Goal: Information Seeking & Learning: Learn about a topic

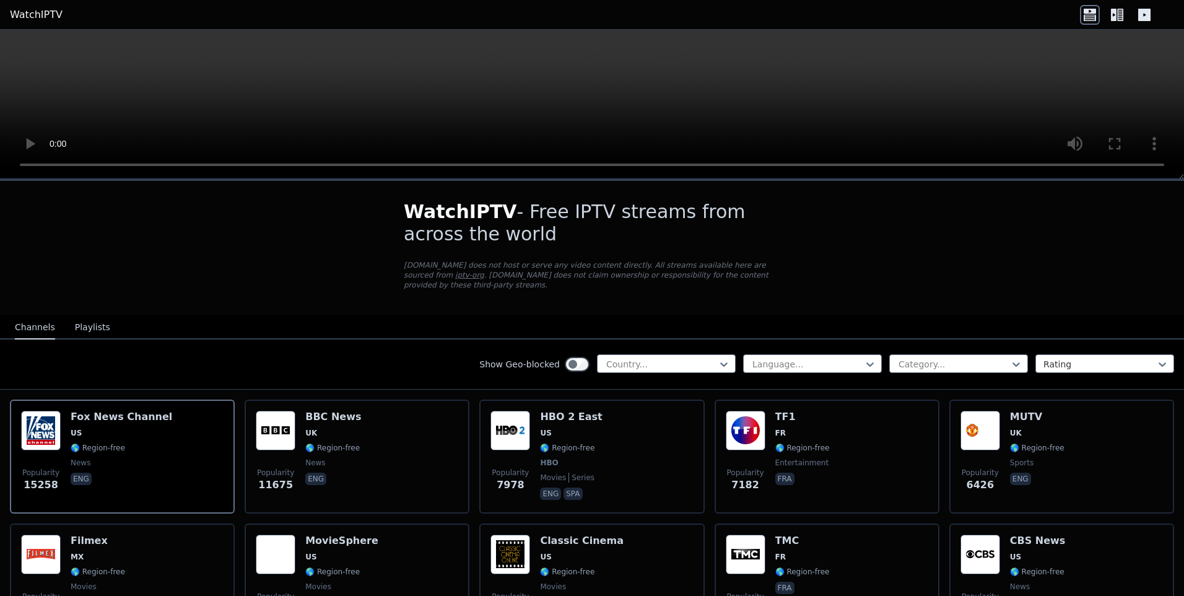
click at [1117, 17] on icon at bounding box center [1117, 15] width 20 height 20
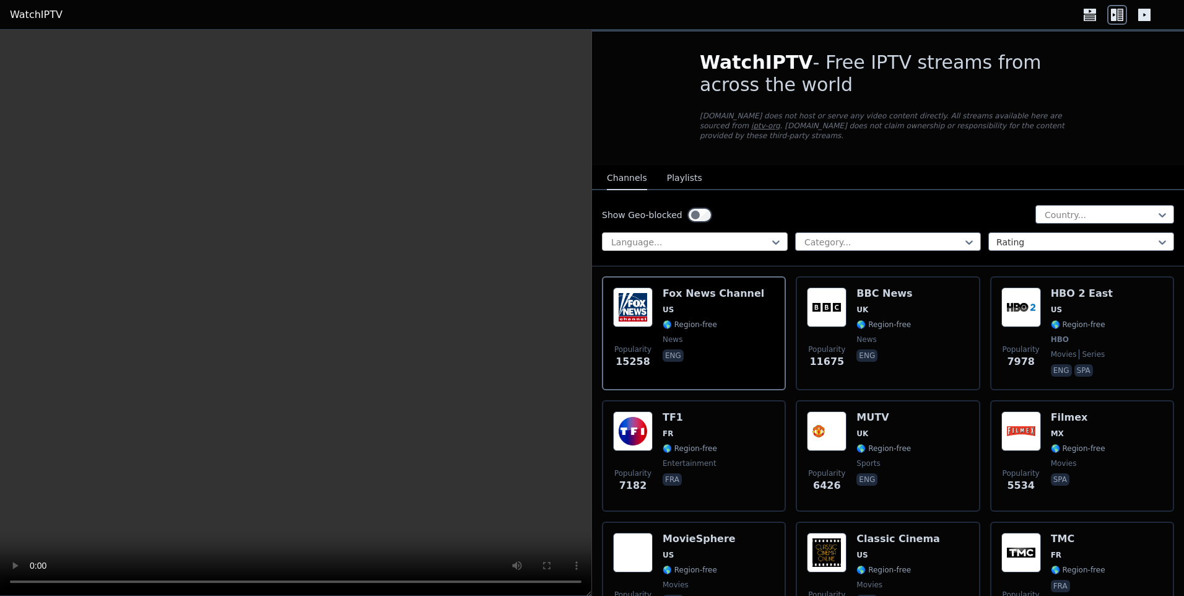
click at [745, 236] on div at bounding box center [690, 242] width 160 height 12
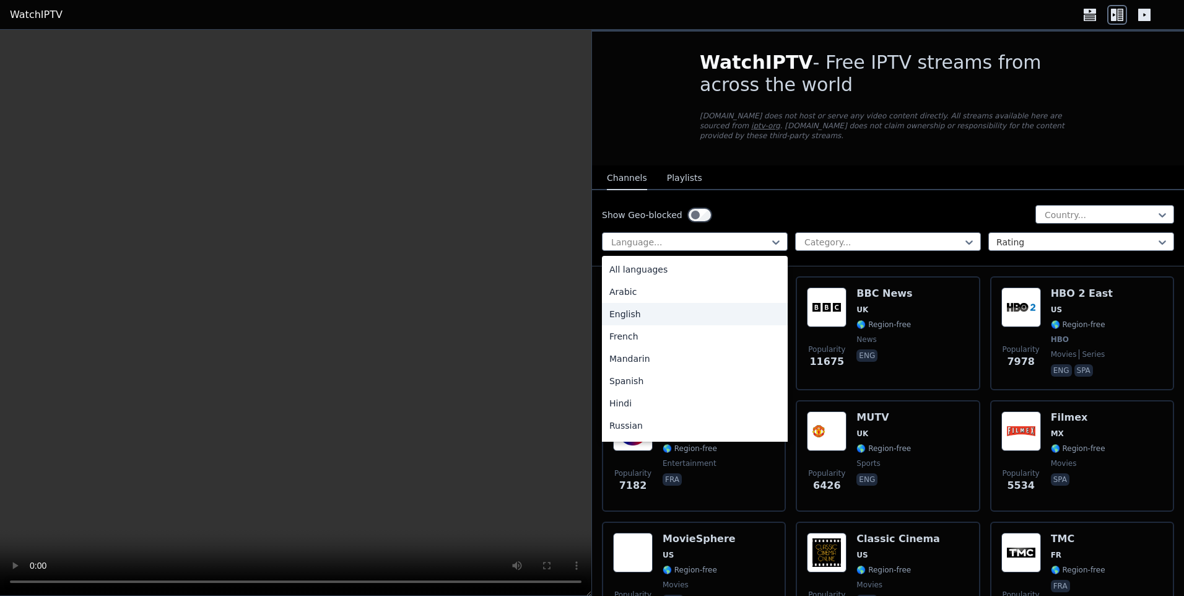
click at [718, 309] on div "English" at bounding box center [695, 314] width 186 height 22
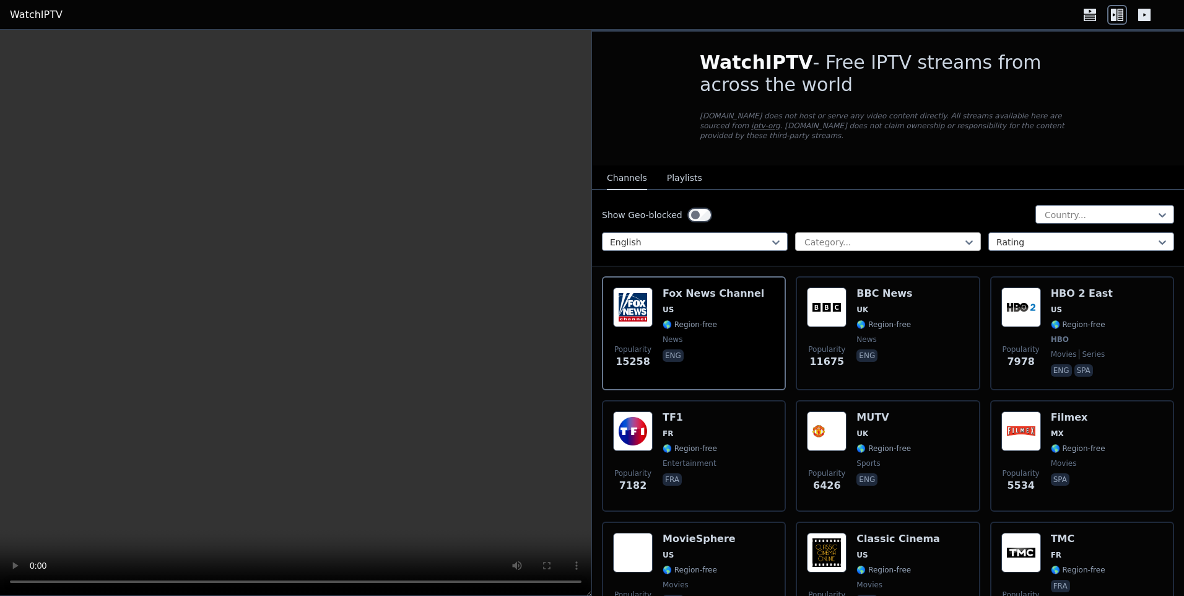
click at [872, 236] on div at bounding box center [883, 242] width 160 height 12
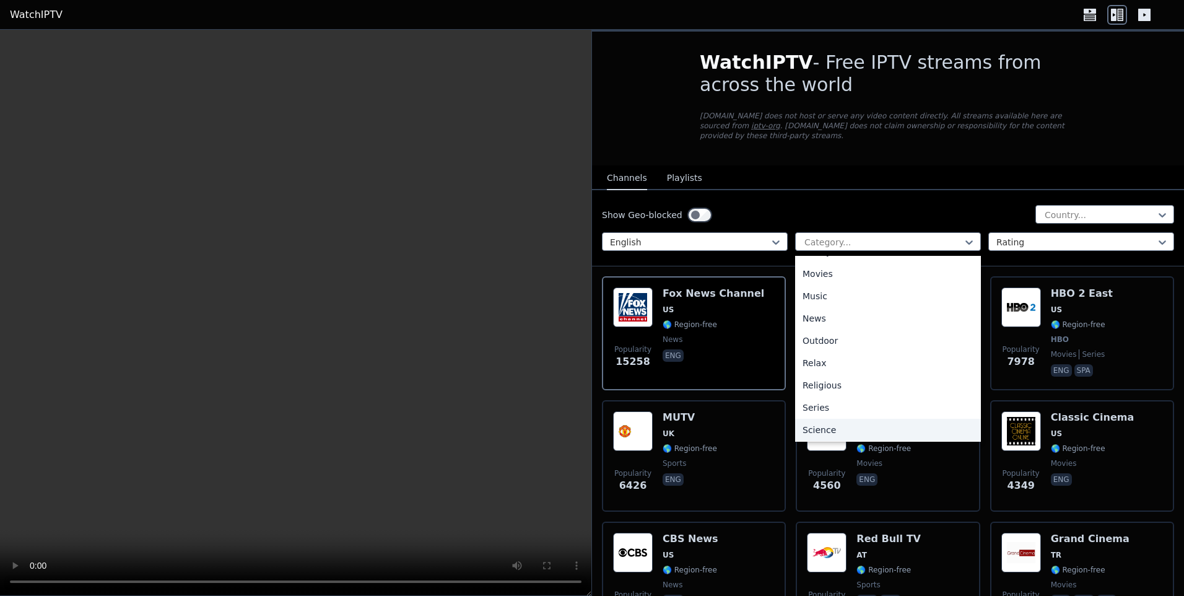
scroll to position [421, 0]
click at [843, 372] on div "Sports" at bounding box center [888, 383] width 186 height 22
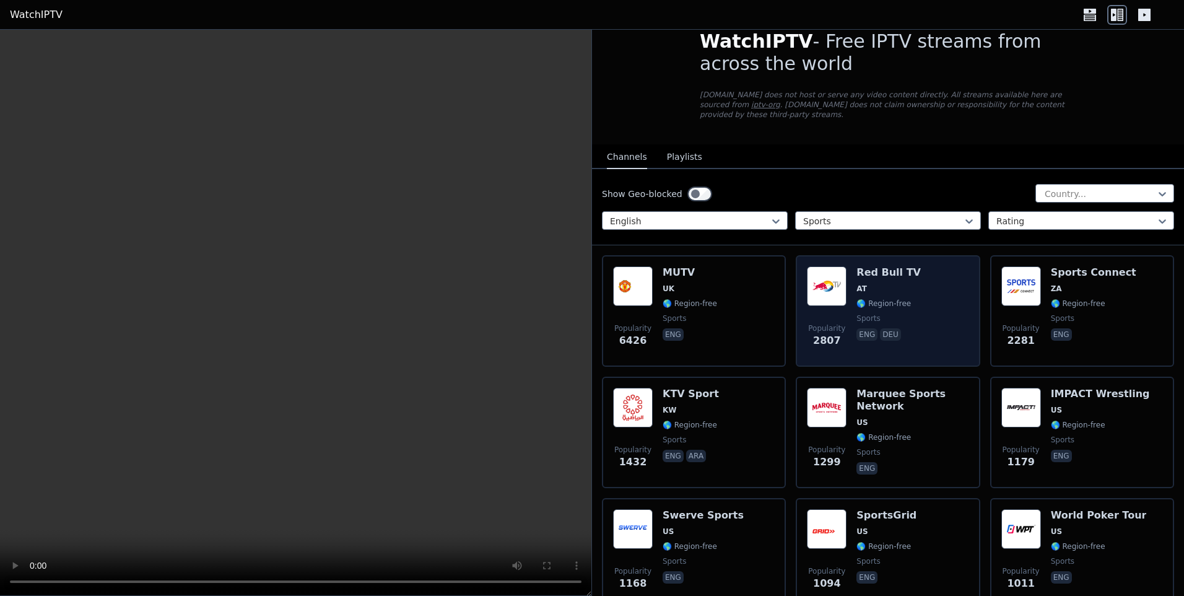
scroll to position [13, 0]
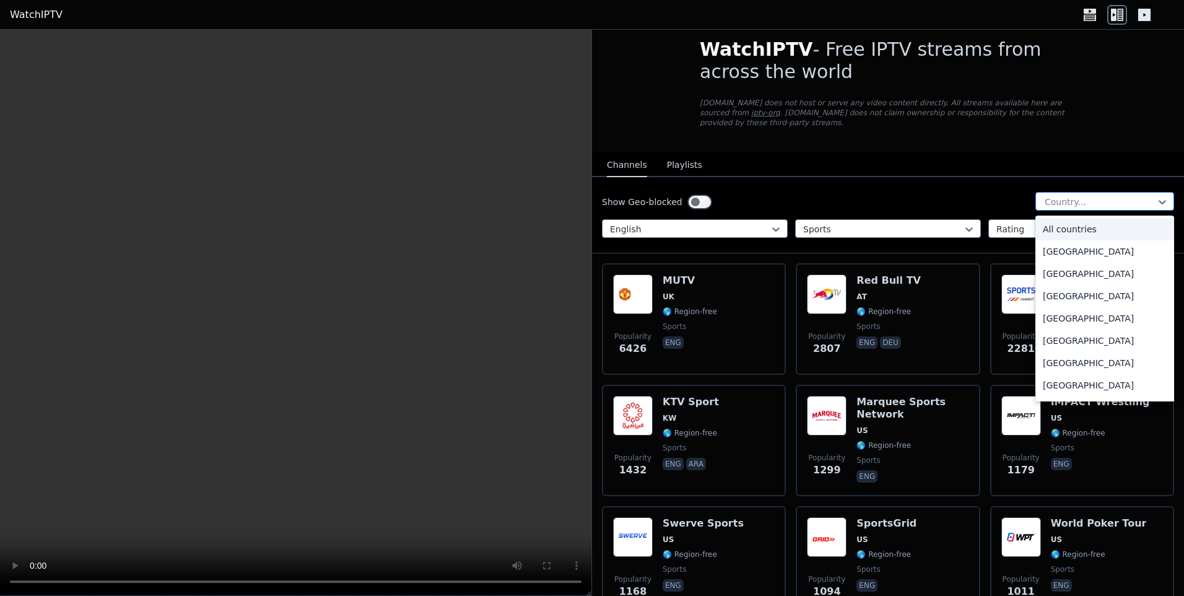
click at [1051, 196] on div at bounding box center [1099, 202] width 113 height 12
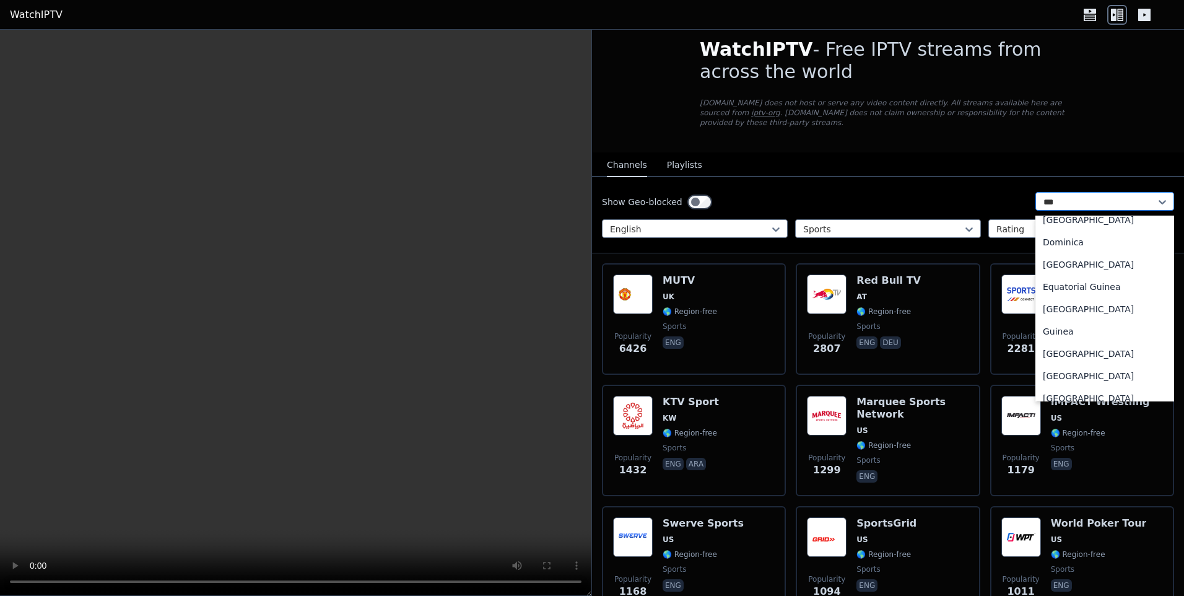
scroll to position [0, 0]
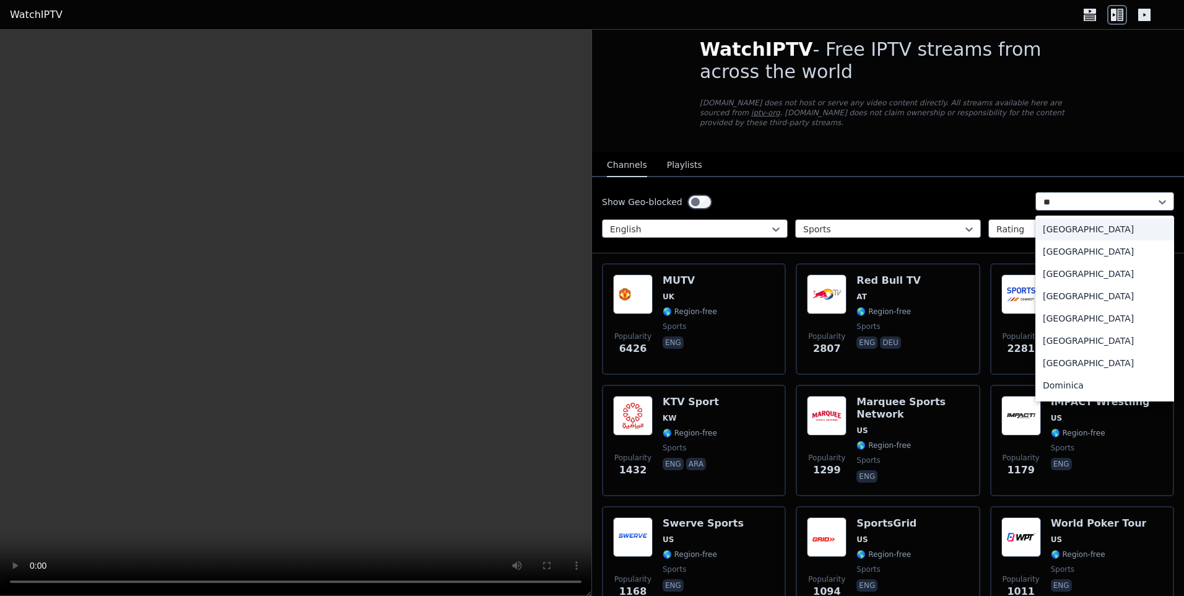
type input "***"
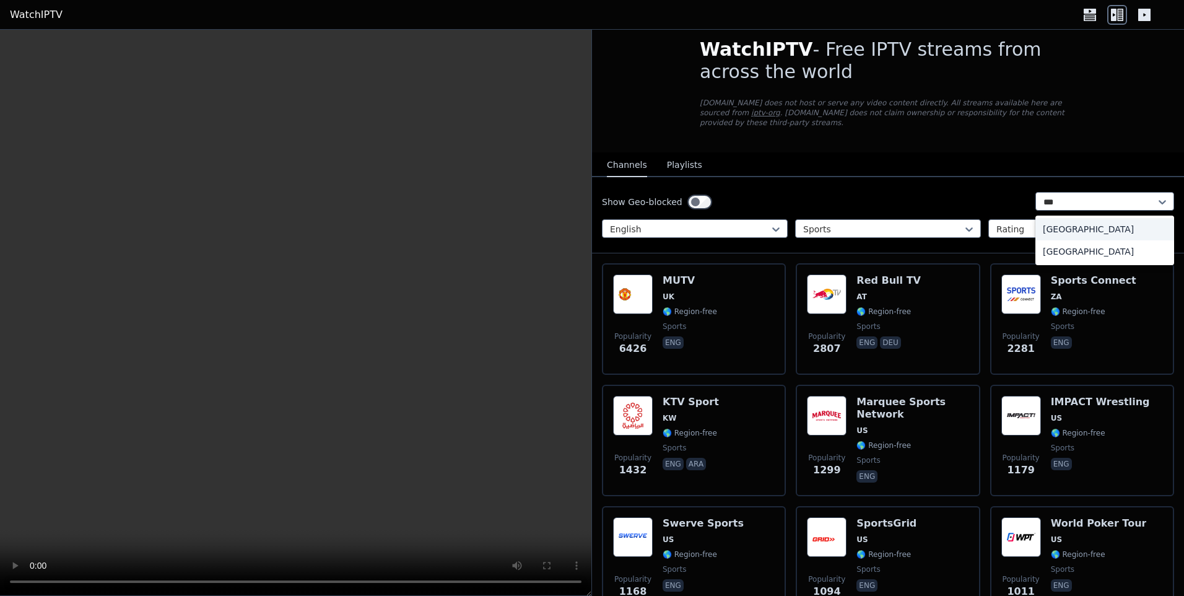
click at [1068, 226] on div "[GEOGRAPHIC_DATA]" at bounding box center [1104, 229] width 139 height 22
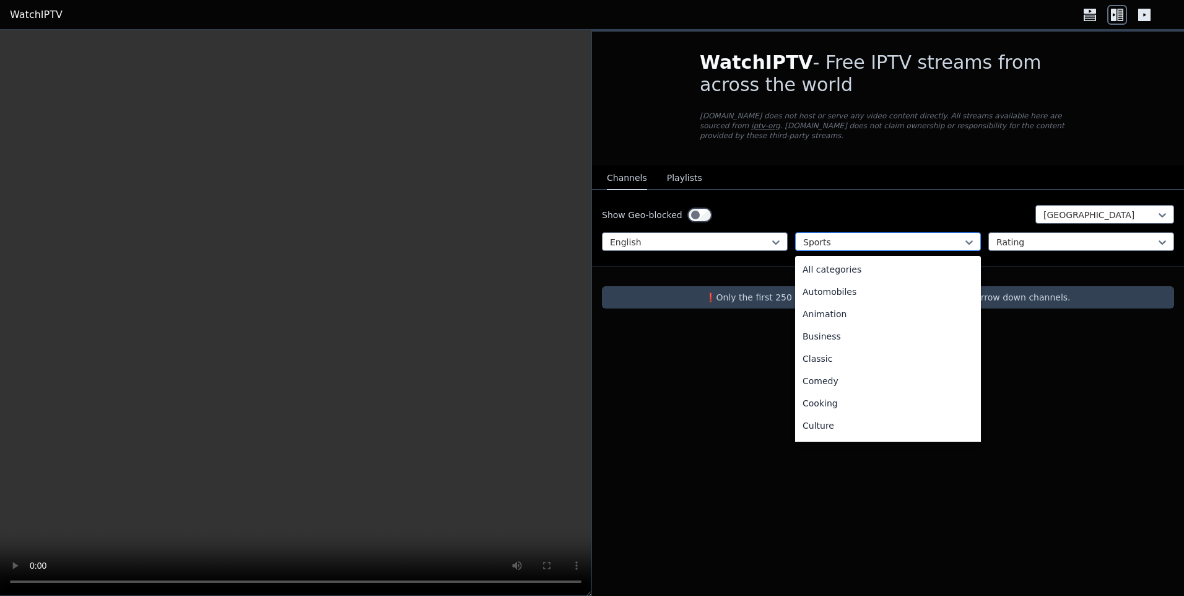
click at [918, 236] on div at bounding box center [883, 242] width 160 height 12
click at [896, 263] on div "All categories" at bounding box center [888, 269] width 186 height 22
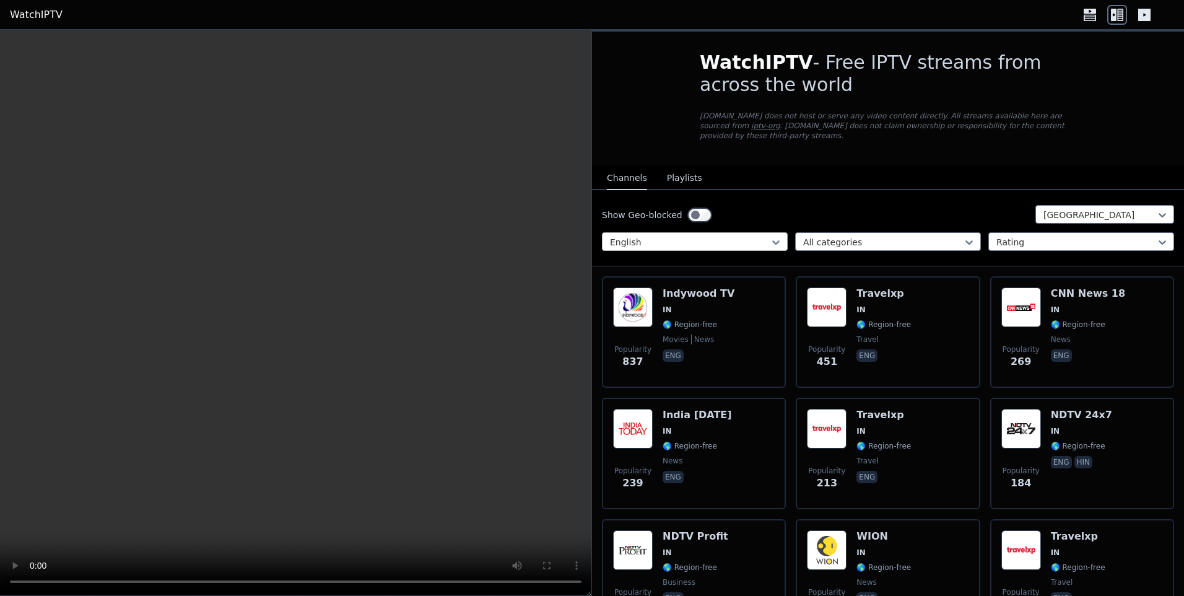
click at [743, 236] on div at bounding box center [690, 242] width 160 height 12
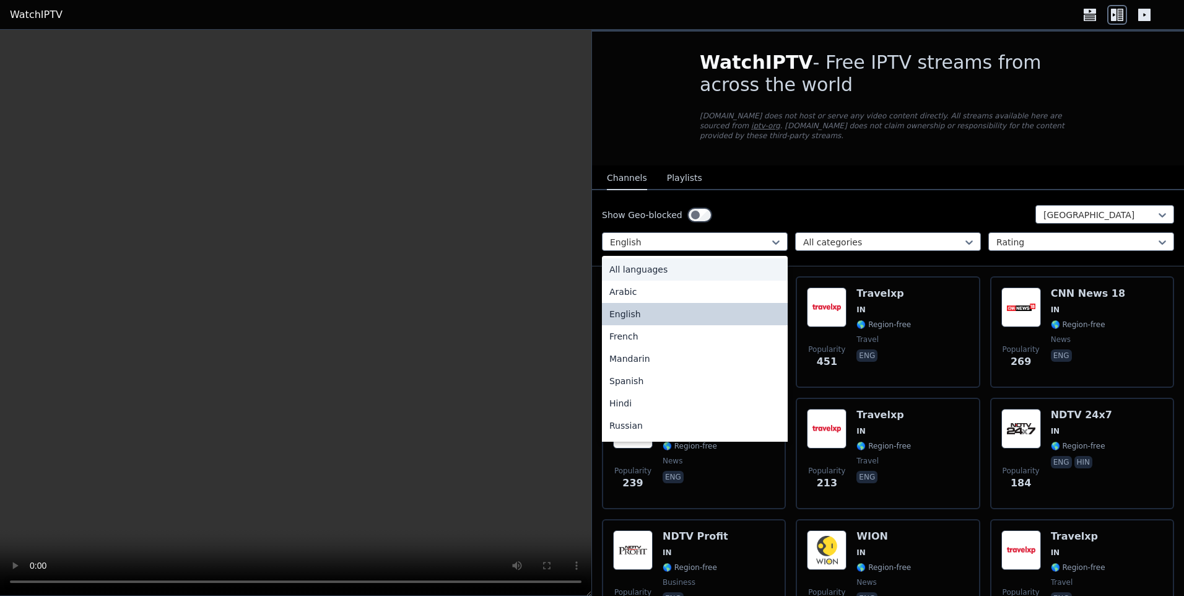
click at [736, 258] on div "All languages" at bounding box center [695, 269] width 186 height 22
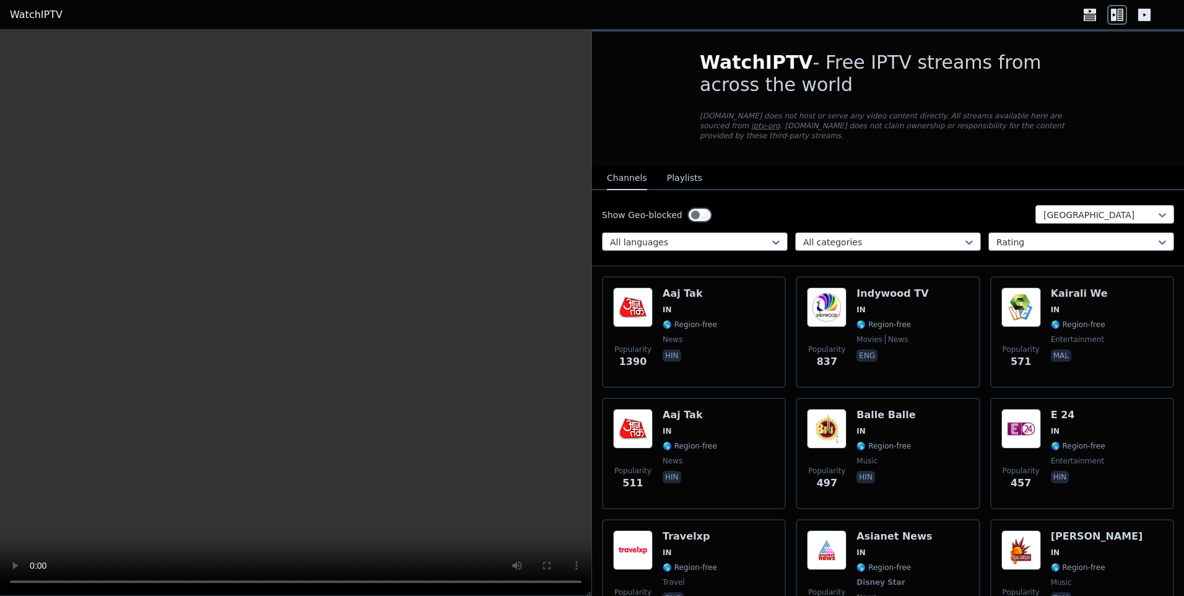
click at [1067, 209] on div at bounding box center [1099, 215] width 113 height 12
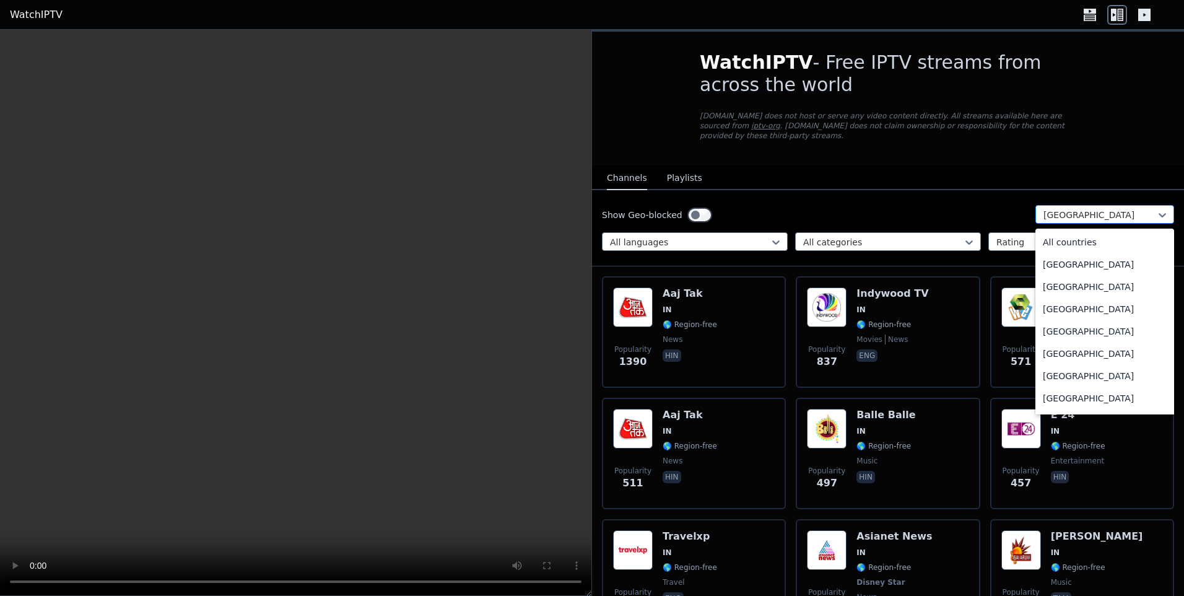
scroll to position [1776, 0]
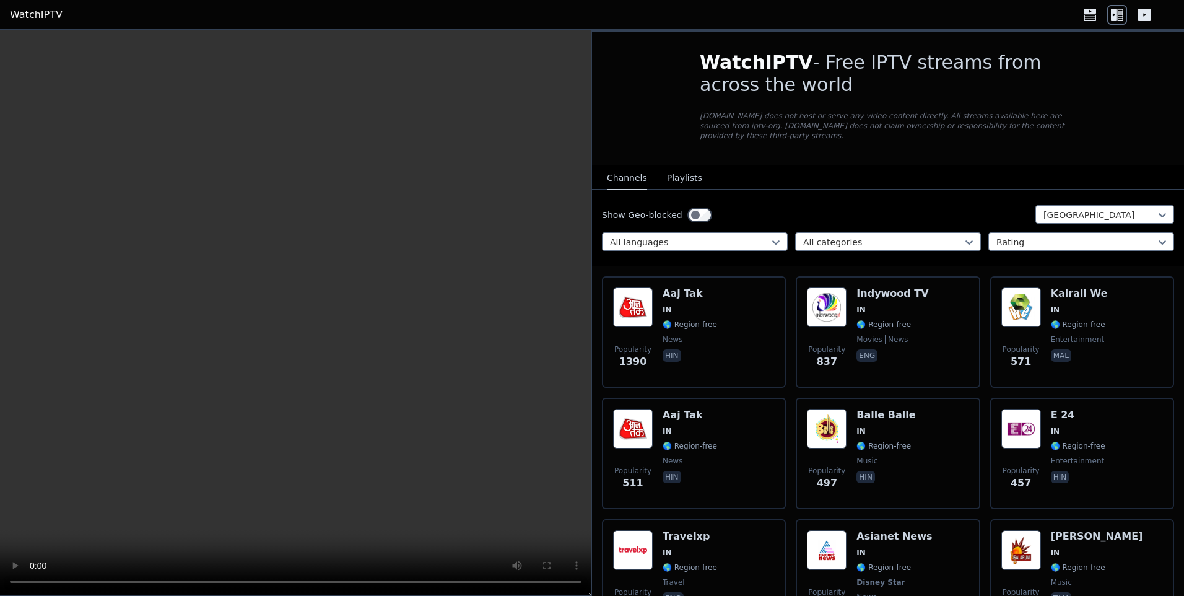
drag, startPoint x: 1061, startPoint y: 208, endPoint x: 991, endPoint y: 208, distance: 70.6
click at [991, 208] on div "Show Geo-blocked [GEOGRAPHIC_DATA]" at bounding box center [888, 215] width 572 height 20
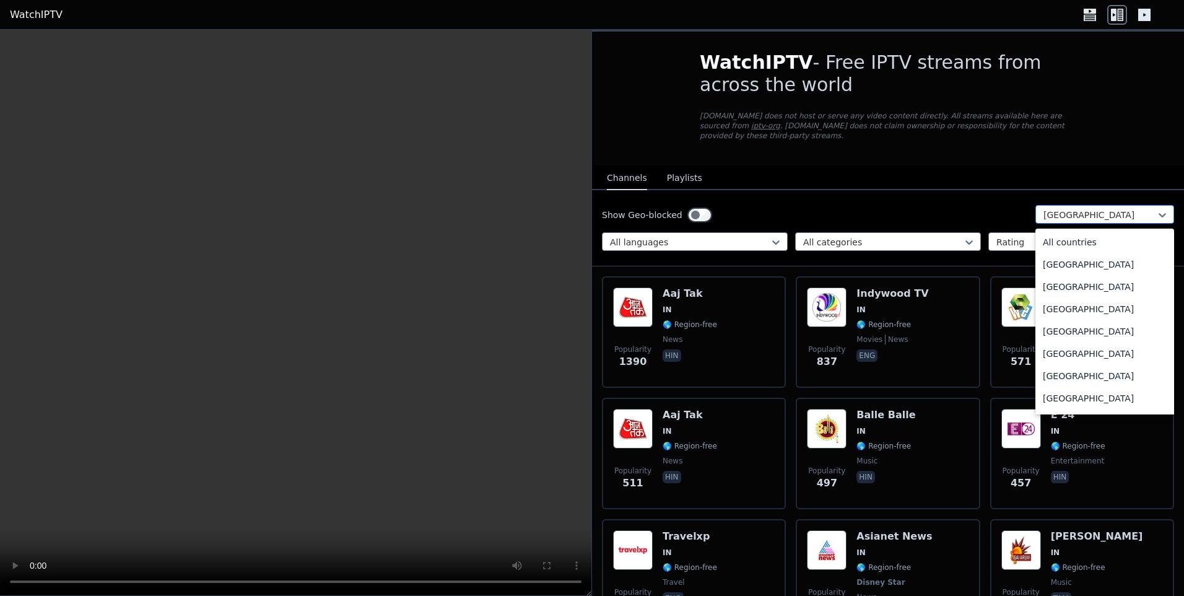
click at [1067, 209] on div at bounding box center [1099, 215] width 113 height 12
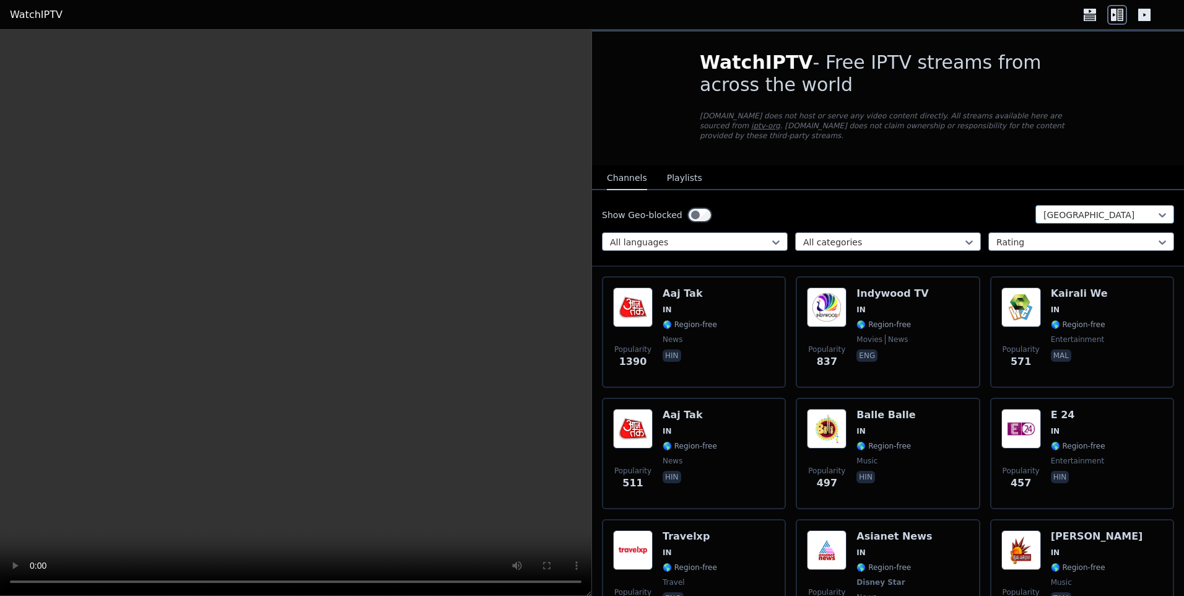
click at [1067, 209] on div at bounding box center [1099, 215] width 113 height 12
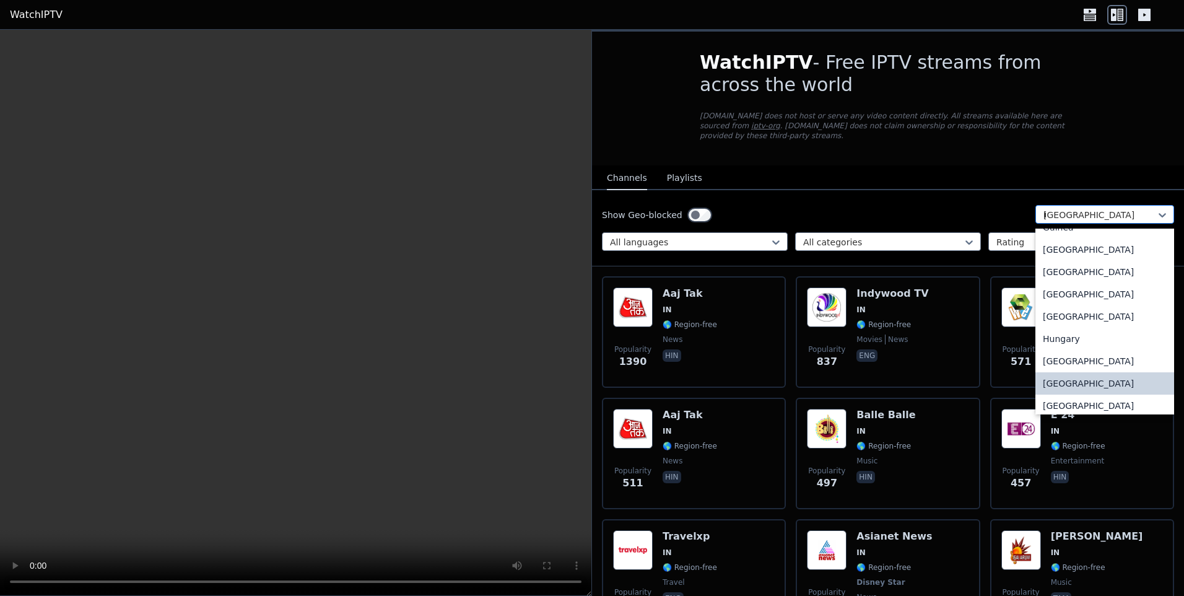
scroll to position [448, 0]
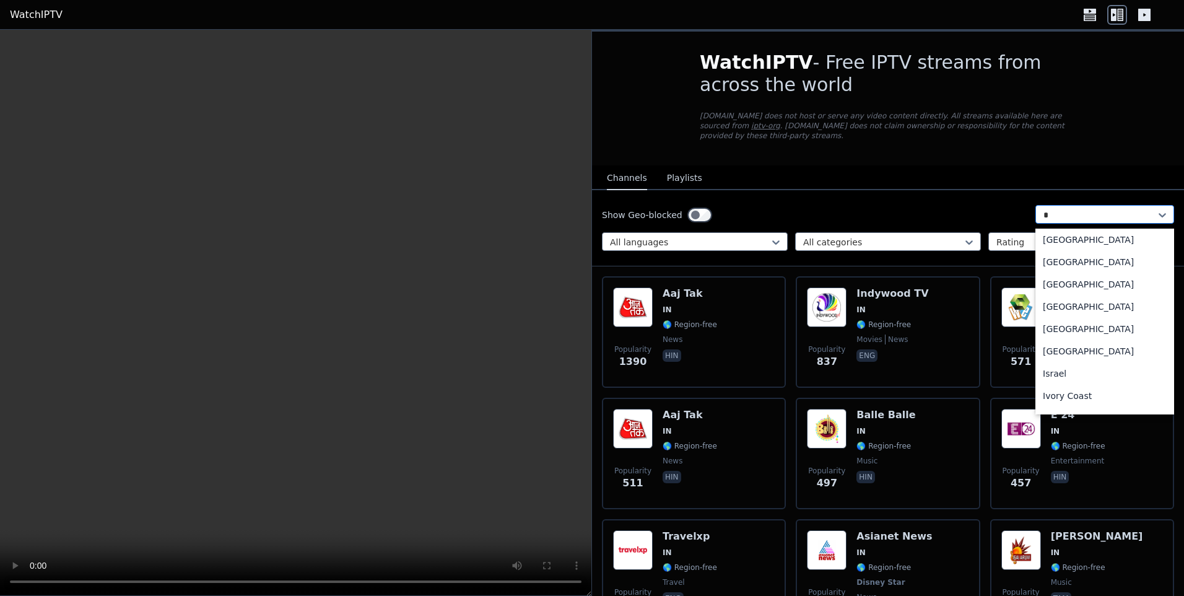
type input "**"
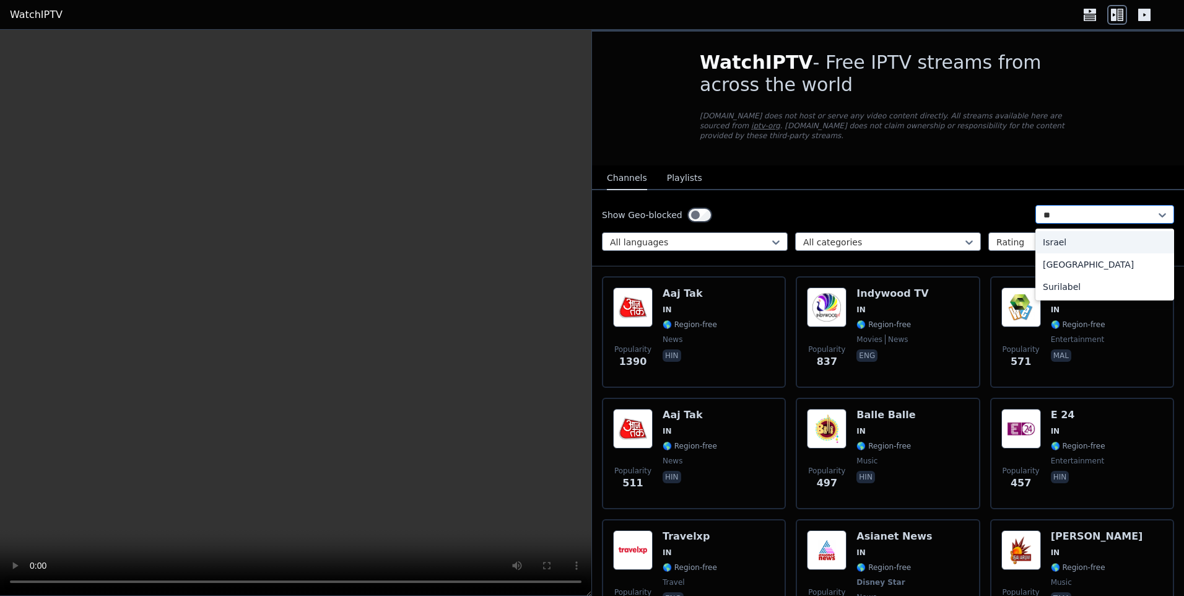
scroll to position [0, 0]
click at [1053, 255] on div "[GEOGRAPHIC_DATA]" at bounding box center [1104, 264] width 139 height 22
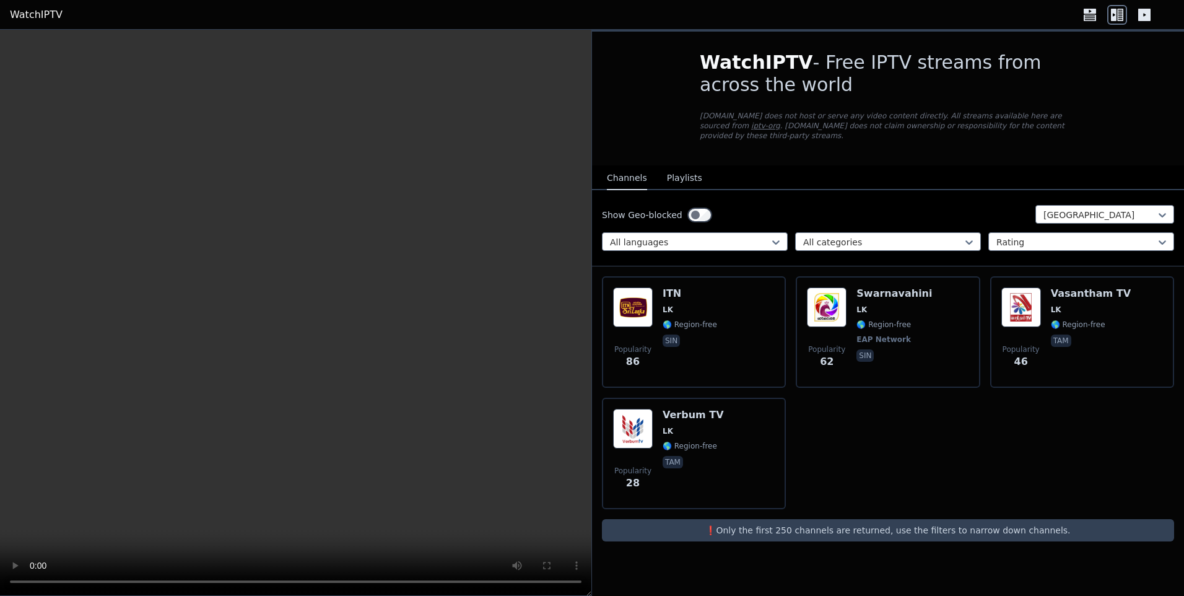
click at [685, 167] on button "Playlists" at bounding box center [684, 179] width 35 height 24
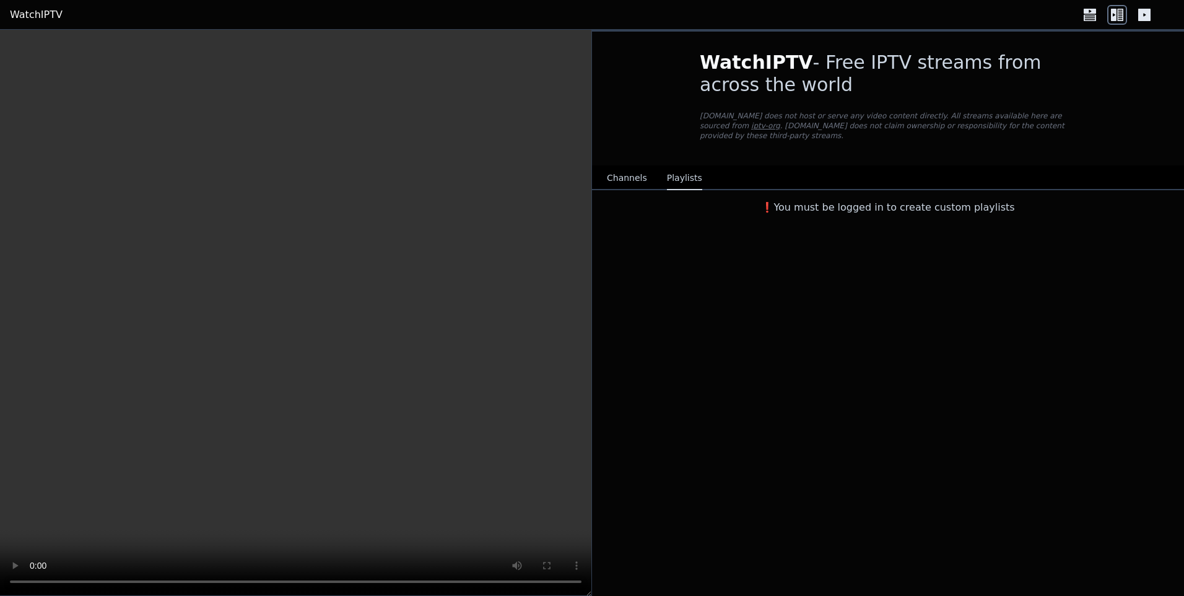
click at [619, 167] on button "Channels" at bounding box center [627, 179] width 40 height 24
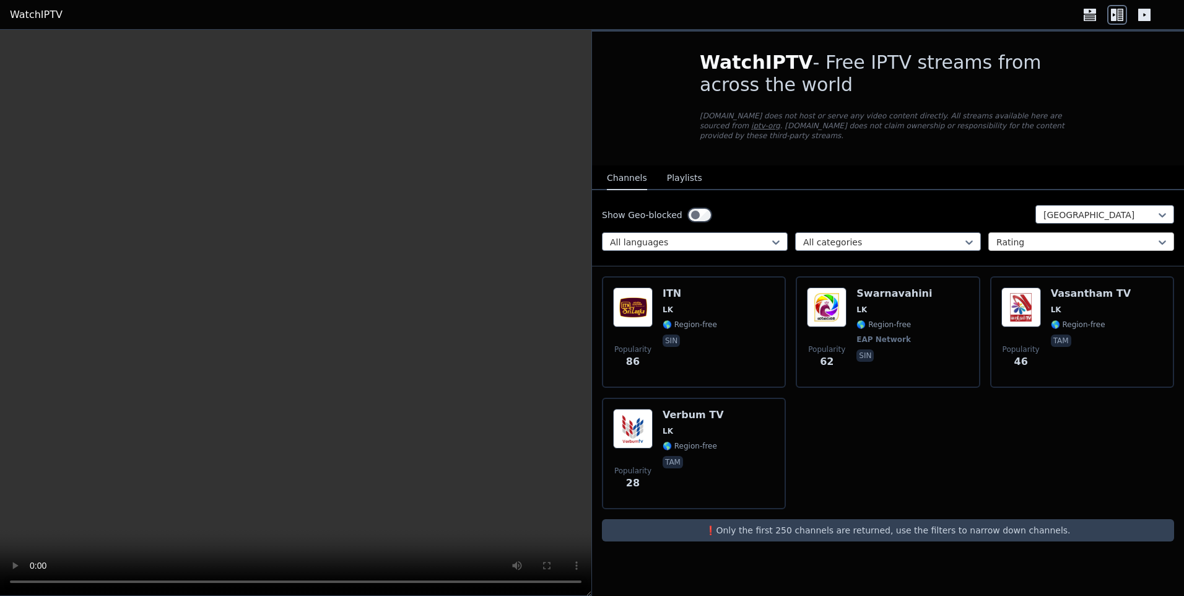
click at [1047, 232] on div "Rating" at bounding box center [1081, 241] width 186 height 19
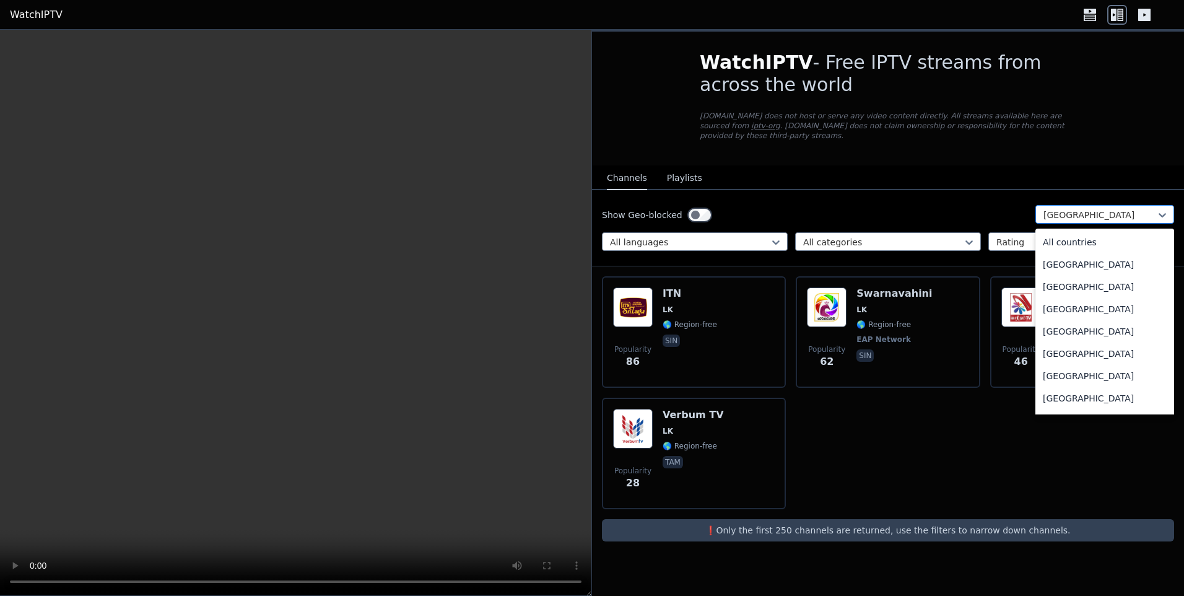
click at [1051, 209] on div at bounding box center [1099, 215] width 113 height 12
click at [1067, 234] on div "All countries" at bounding box center [1104, 242] width 139 height 22
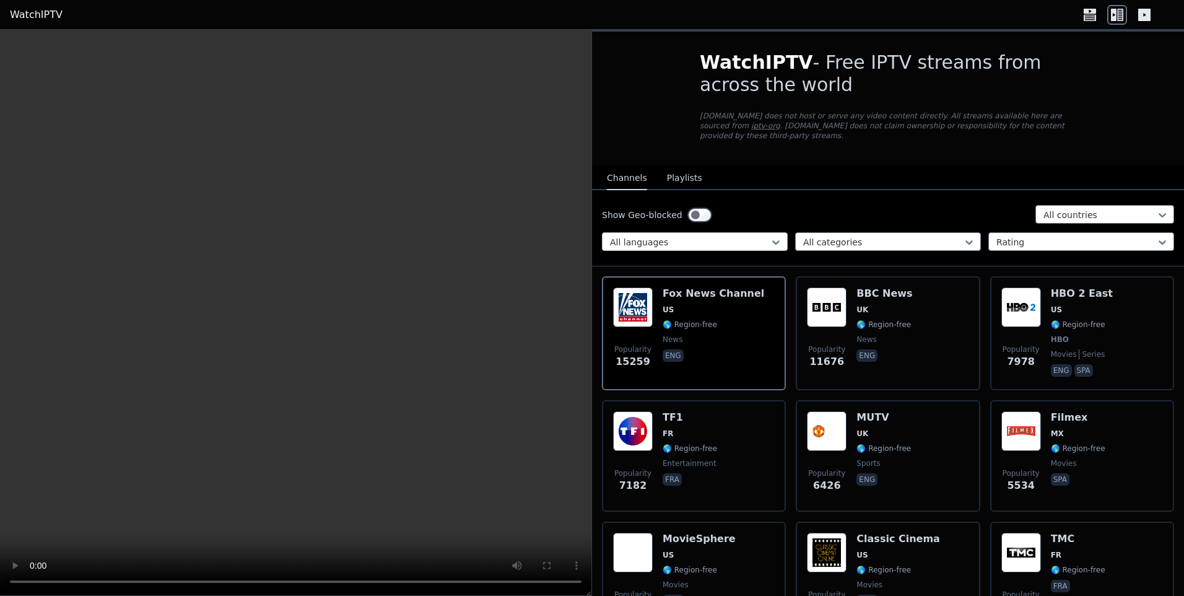
click at [750, 238] on div at bounding box center [690, 242] width 160 height 12
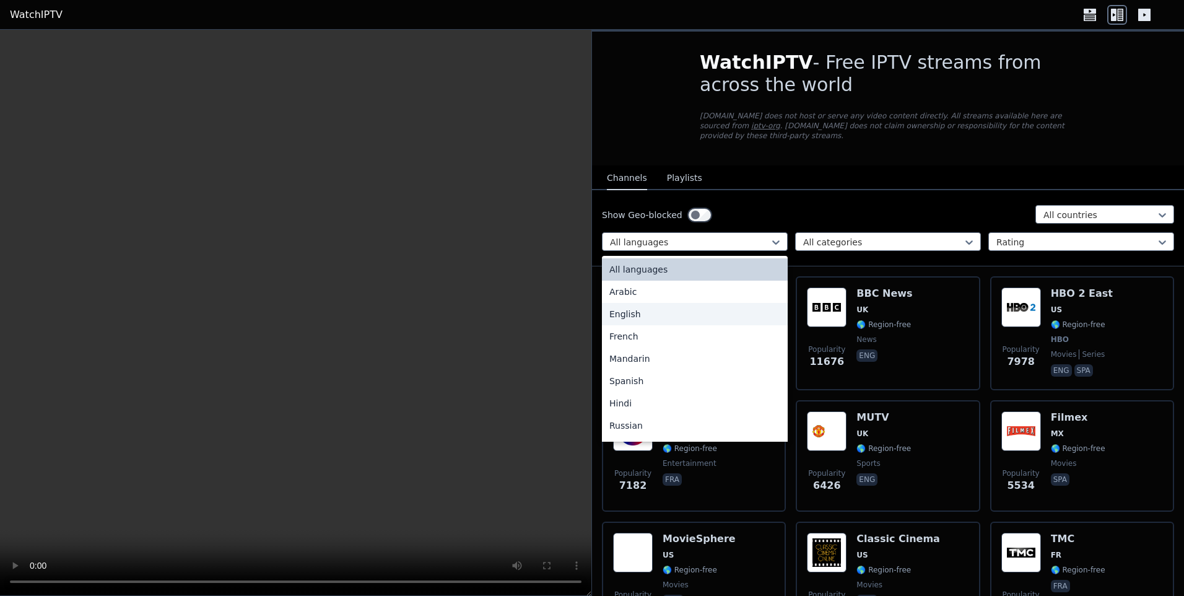
scroll to position [165, 0]
